Goal: Navigation & Orientation: Find specific page/section

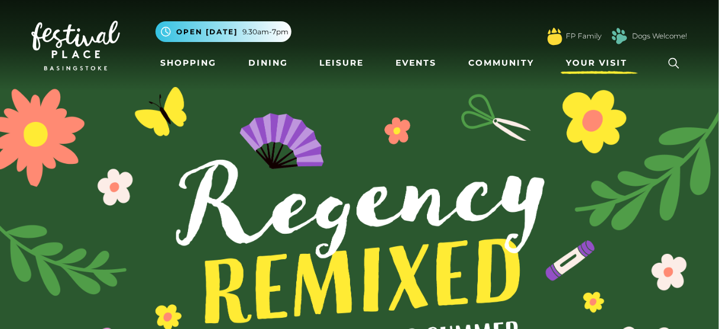
click at [608, 66] on span "Your Visit" at bounding box center [597, 63] width 62 height 12
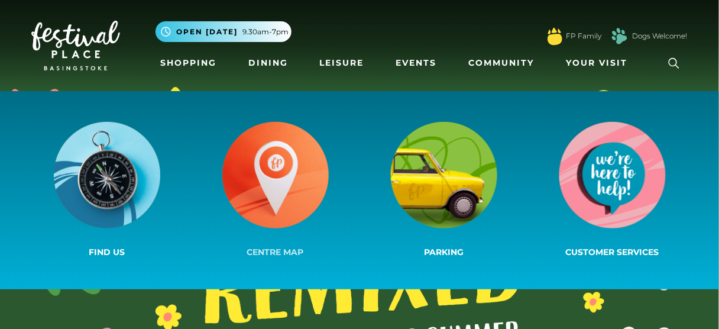
click at [272, 183] on img at bounding box center [275, 175] width 106 height 106
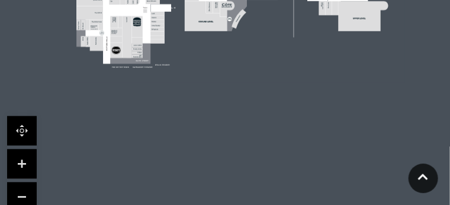
scroll to position [615, 0]
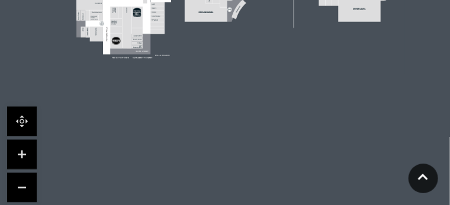
click at [24, 150] on link at bounding box center [22, 155] width 30 height 30
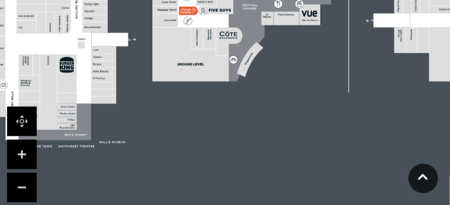
click at [24, 150] on link at bounding box center [22, 155] width 30 height 30
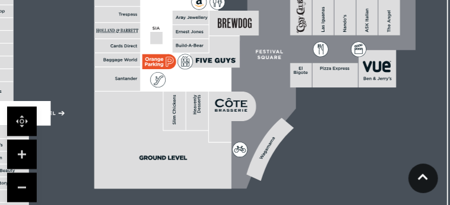
click at [24, 150] on link at bounding box center [22, 155] width 30 height 30
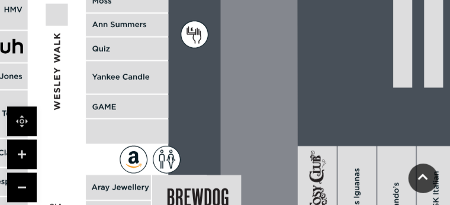
drag, startPoint x: 251, startPoint y: 128, endPoint x: 214, endPoint y: 219, distance: 98.2
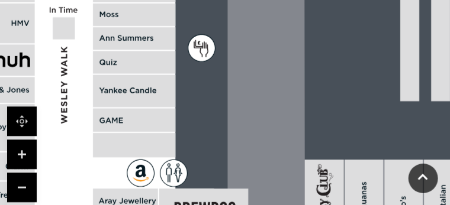
drag, startPoint x: 206, startPoint y: 109, endPoint x: 213, endPoint y: 123, distance: 15.3
click at [213, 123] on rect at bounding box center [188, 74] width 2093 height 1476
